Goal: Task Accomplishment & Management: Use online tool/utility

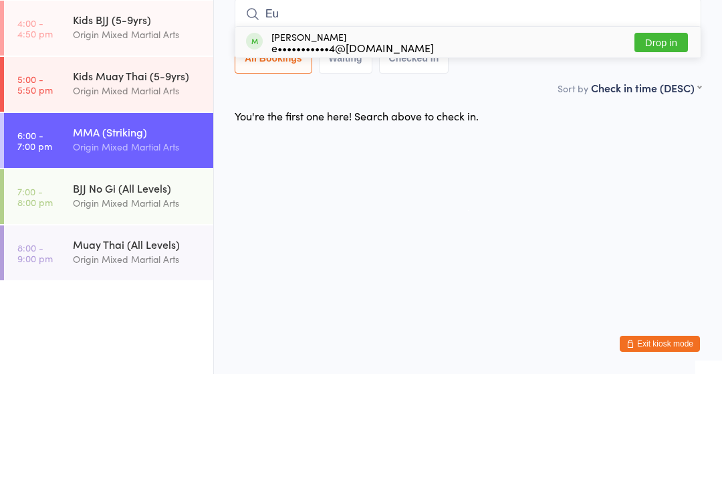
type input "Eu"
click at [660, 154] on button "Drop in" at bounding box center [660, 163] width 53 height 19
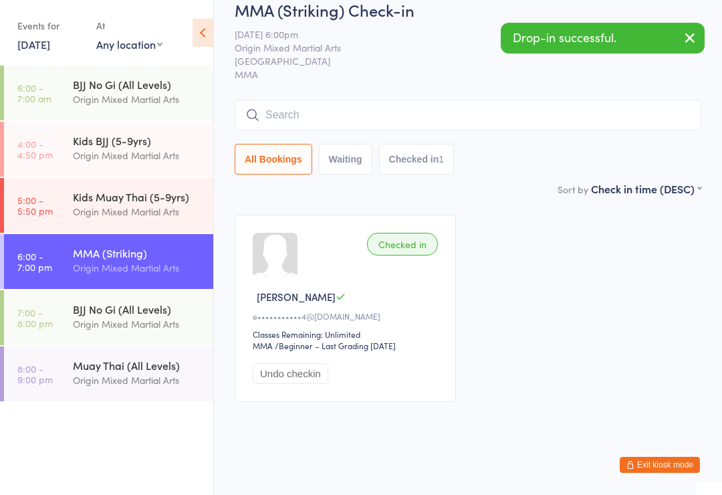
click at [411, 130] on input "search" at bounding box center [468, 115] width 467 height 31
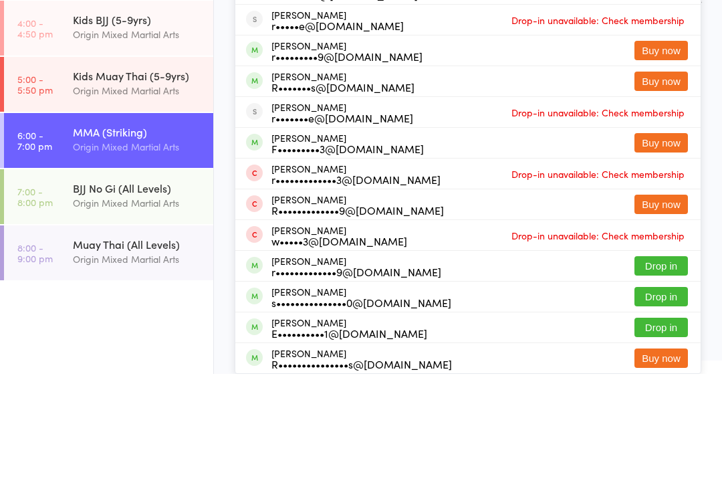
type input "Ryan"
click at [673, 70] on button "Drop in" at bounding box center [660, 79] width 53 height 19
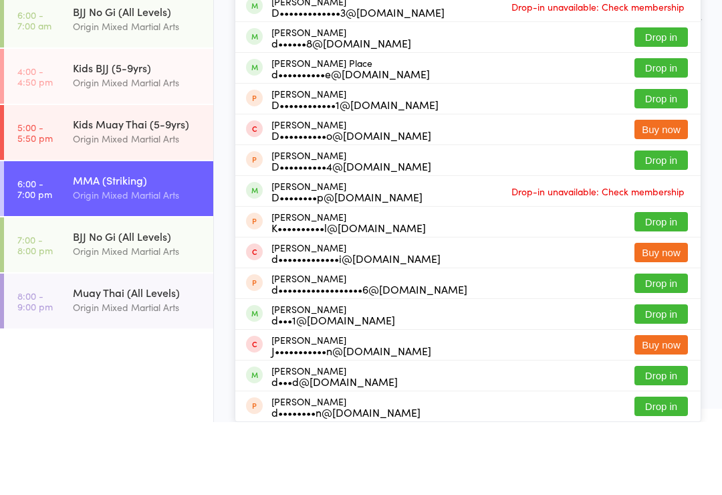
type input "daniel lau"
click at [645, 58] on button "Drop in" at bounding box center [660, 48] width 53 height 19
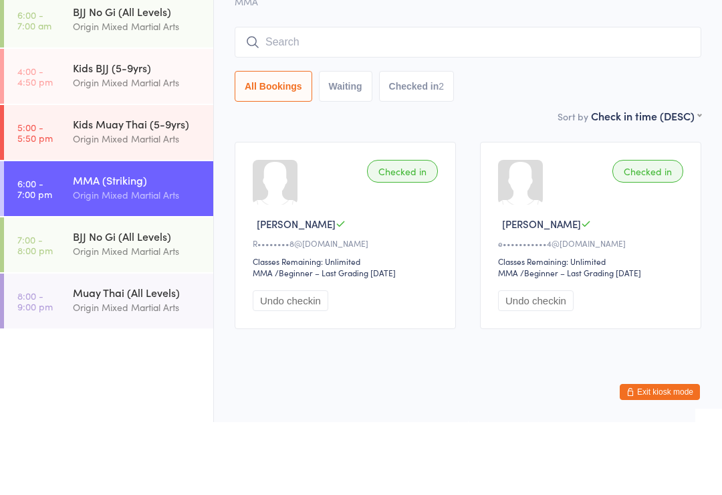
scroll to position [37, 0]
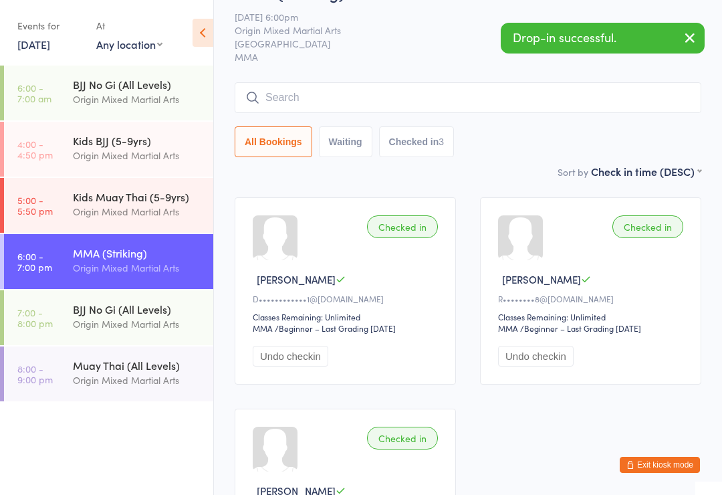
click at [346, 90] on input "search" at bounding box center [468, 97] width 467 height 31
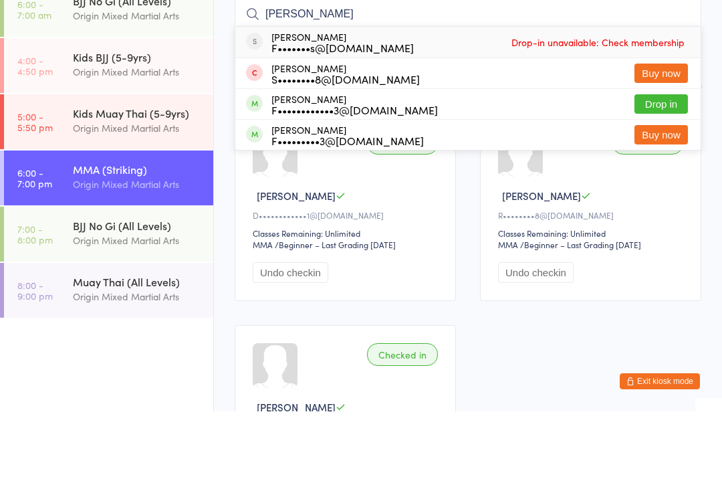
type input "Finn"
click at [661, 178] on button "Drop in" at bounding box center [660, 187] width 53 height 19
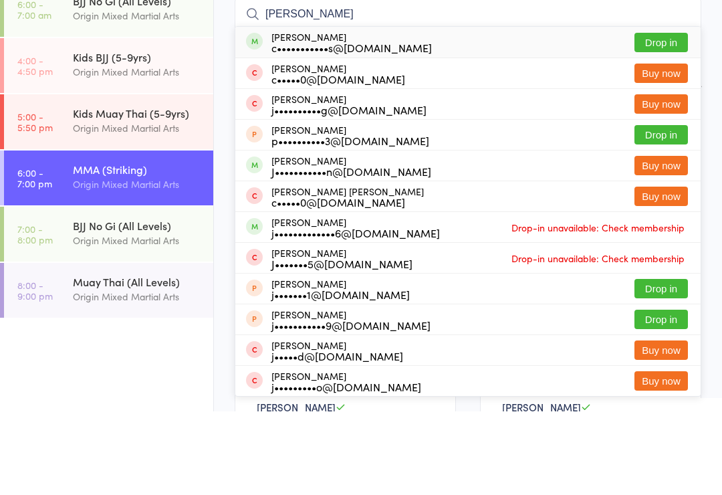
type input "jones"
click at [663, 116] on button "Drop in" at bounding box center [660, 125] width 53 height 19
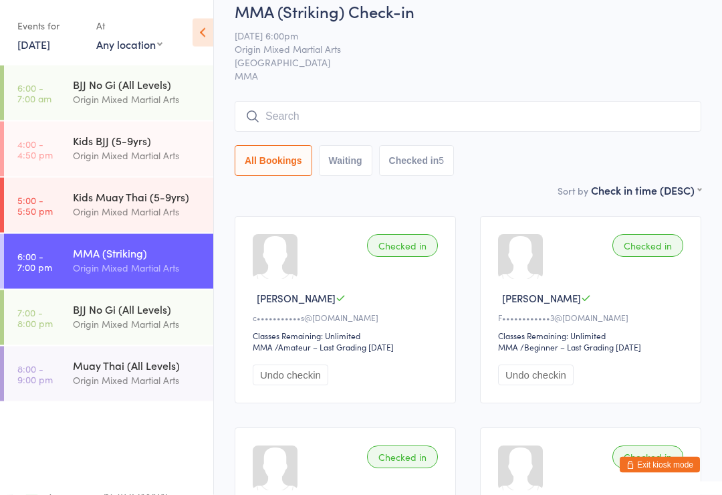
scroll to position [15, 0]
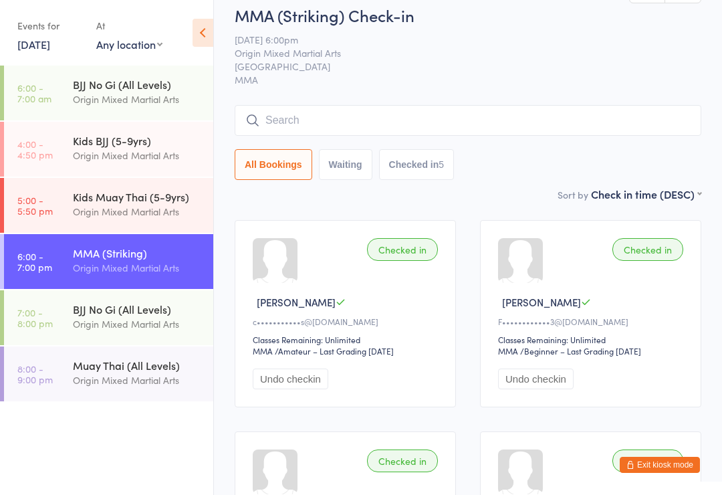
click at [646, 128] on input "search" at bounding box center [468, 120] width 467 height 31
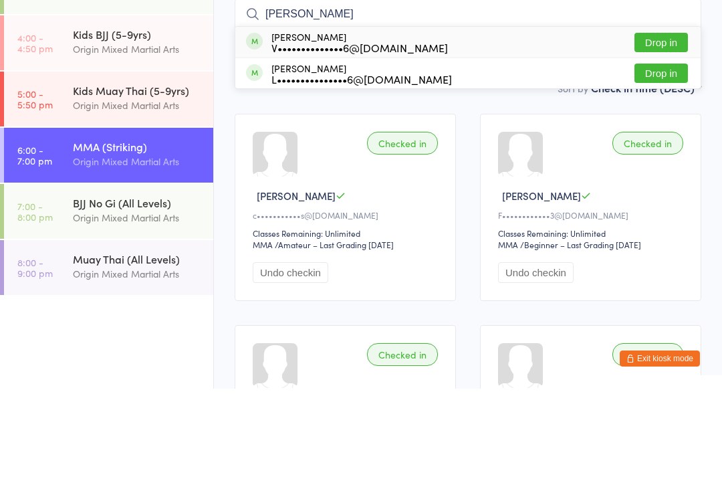
type input "Vivian"
click at [682, 139] on button "Drop in" at bounding box center [660, 148] width 53 height 19
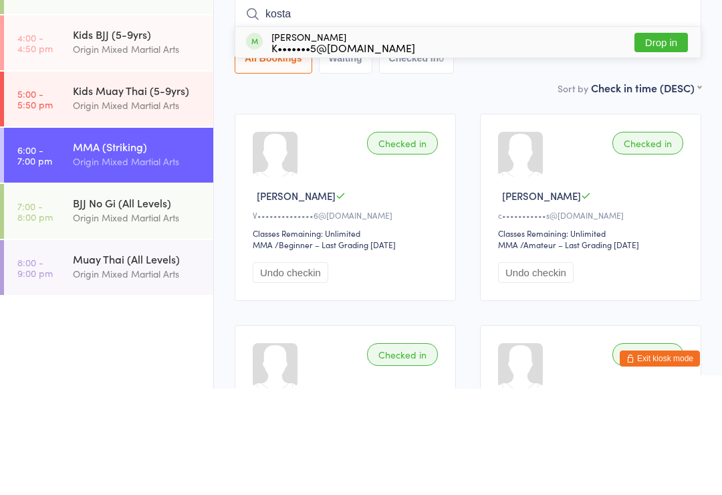
type input "kosta"
click at [676, 139] on button "Drop in" at bounding box center [660, 148] width 53 height 19
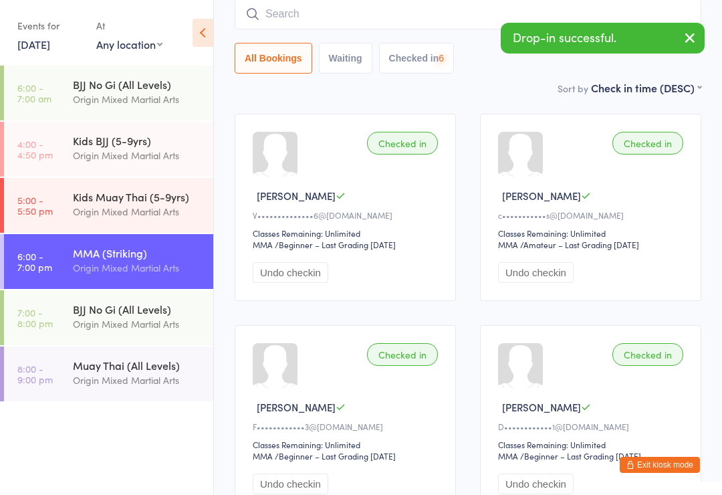
click at [643, 18] on input "search" at bounding box center [468, 14] width 467 height 31
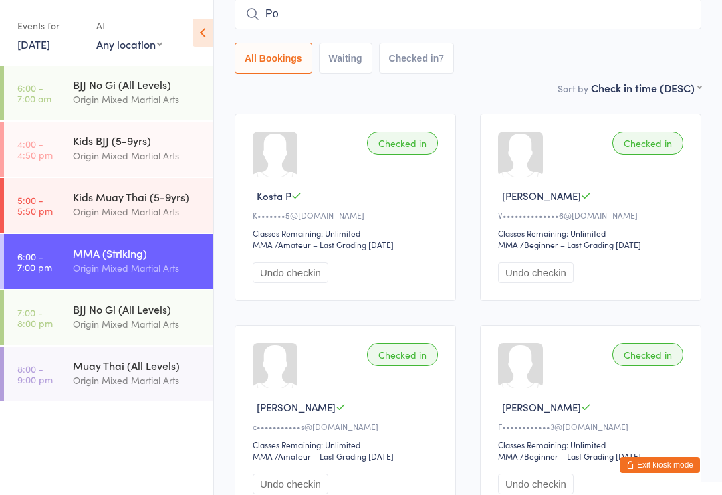
type input "P"
type input "[PERSON_NAME]"
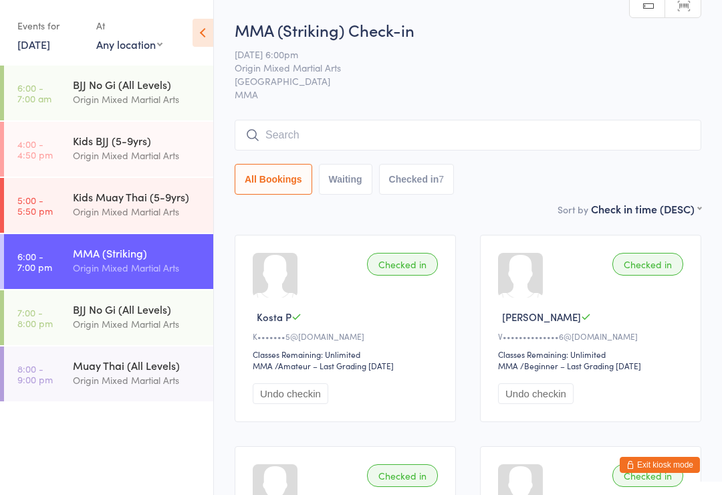
click at [616, 138] on input "search" at bounding box center [468, 135] width 467 height 31
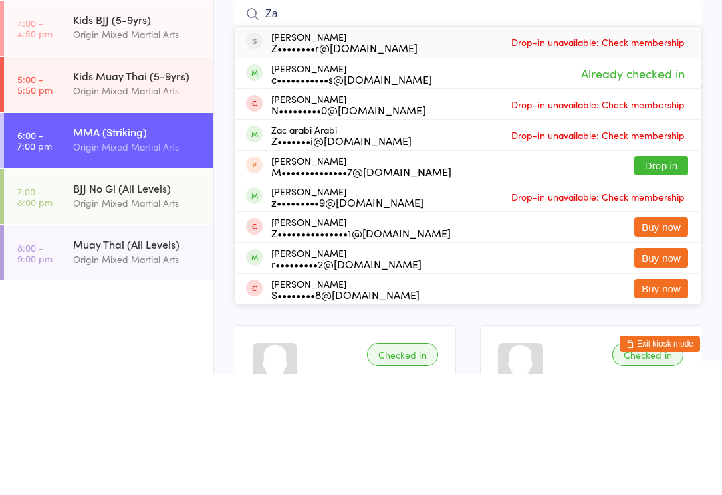
type input "Z"
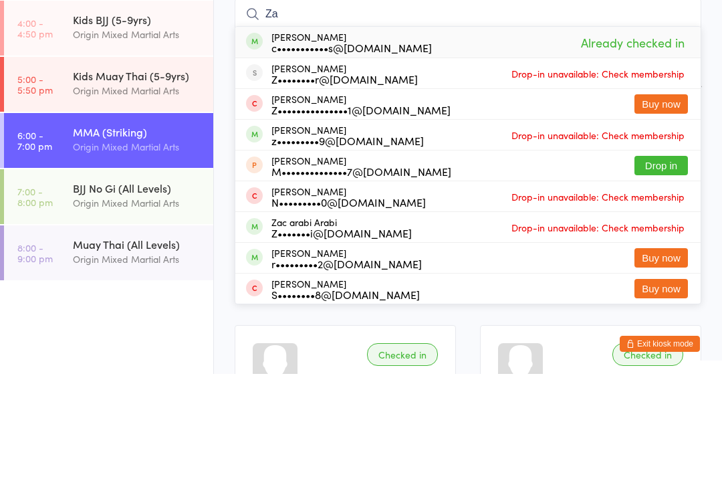
type input "Z"
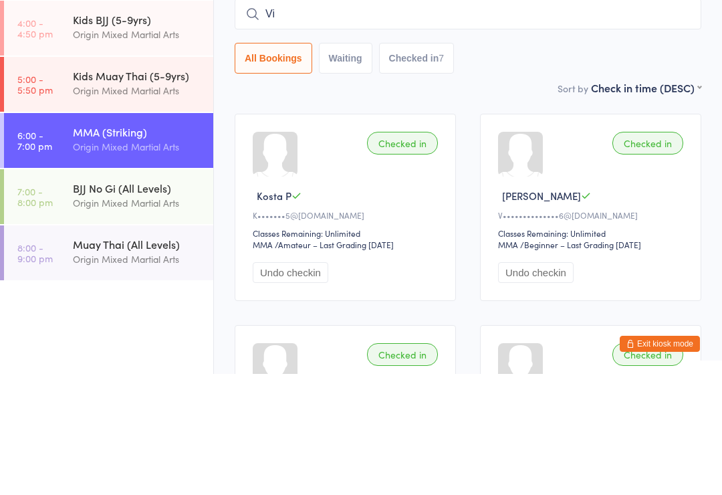
type input "V"
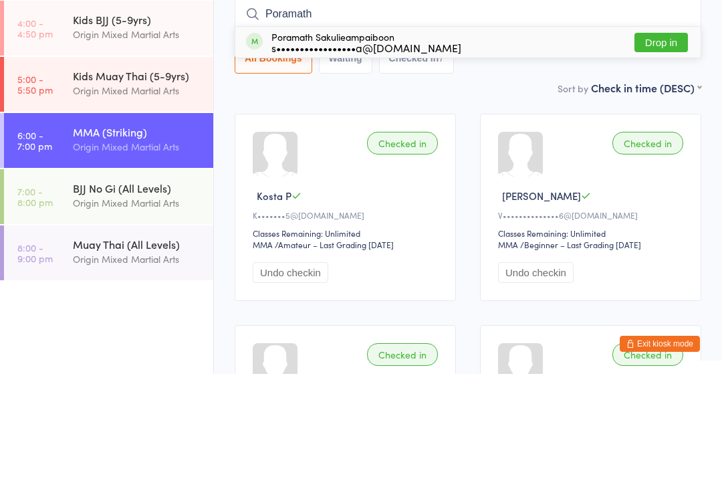
type input "Poramath"
click at [662, 154] on button "Drop in" at bounding box center [660, 163] width 53 height 19
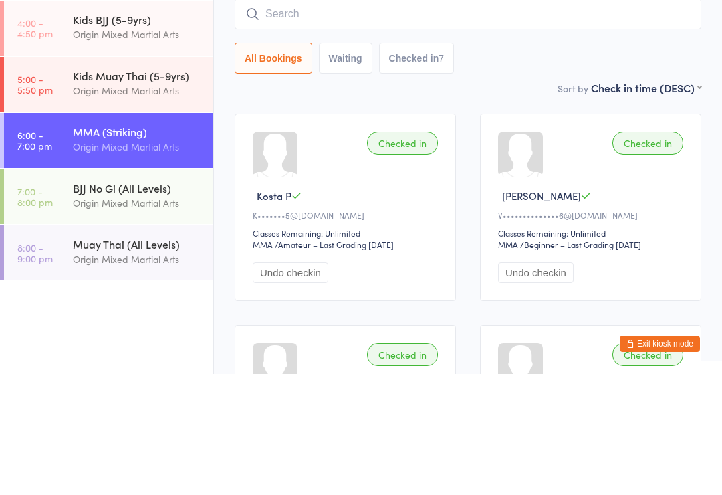
scroll to position [121, 0]
